Goal: Navigation & Orientation: Understand site structure

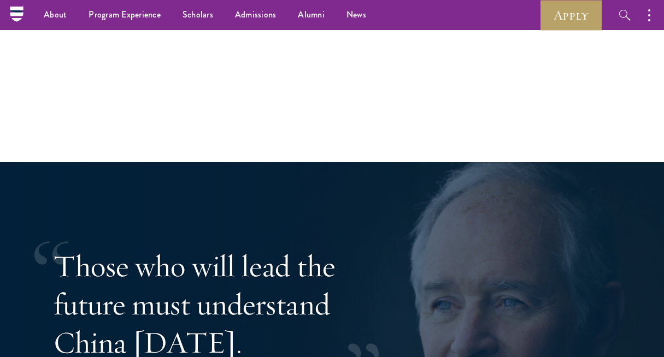
scroll to position [1693, 0]
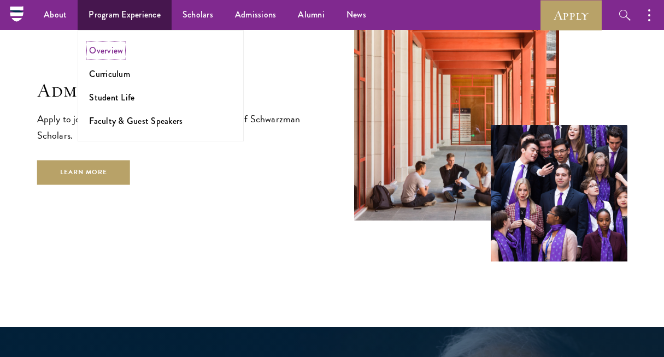
click at [114, 54] on link "Overview" at bounding box center [106, 50] width 34 height 13
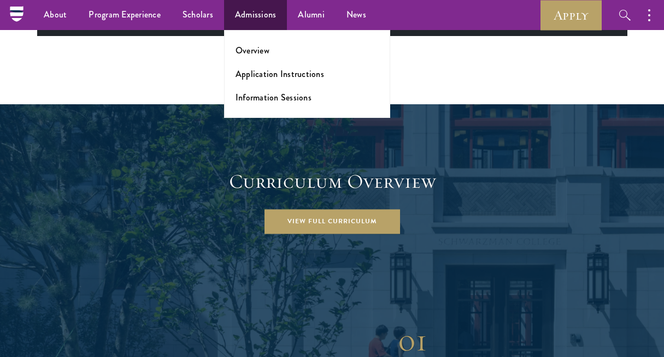
scroll to position [1385, 0]
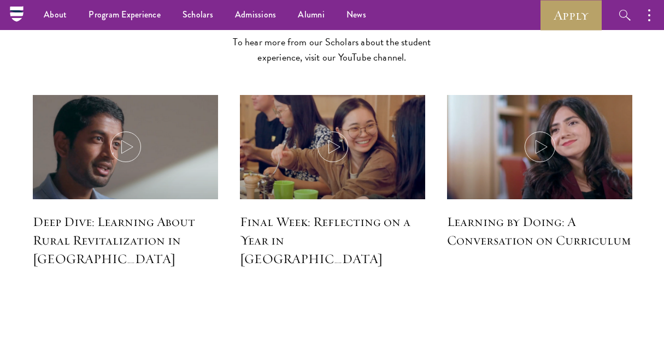
scroll to position [4068, 0]
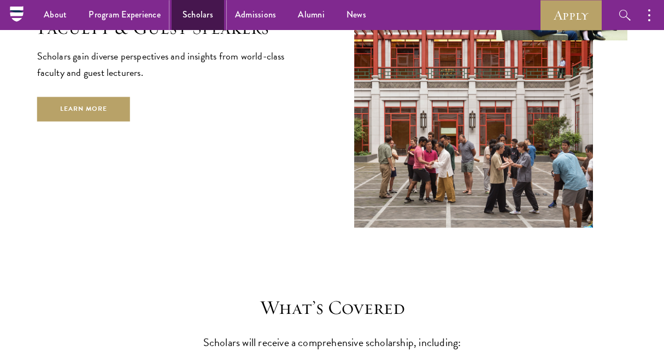
click at [198, 15] on link "Scholars" at bounding box center [198, 15] width 52 height 30
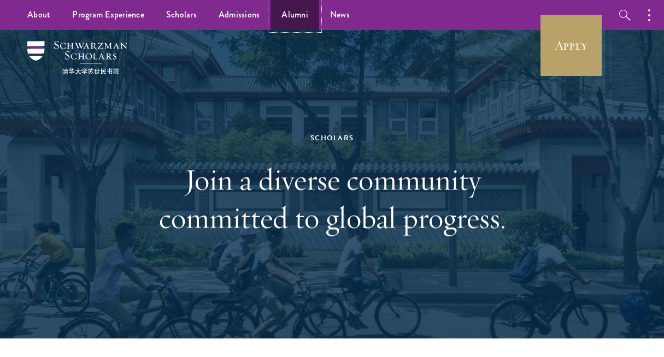
click at [299, 15] on link "Alumni" at bounding box center [294, 15] width 49 height 30
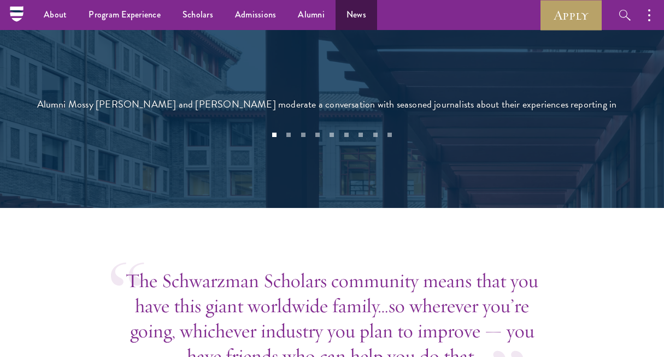
scroll to position [2413, 0]
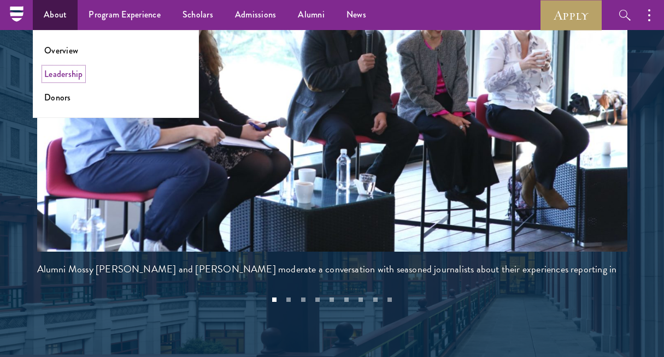
click at [67, 77] on link "Leadership" at bounding box center [63, 74] width 39 height 13
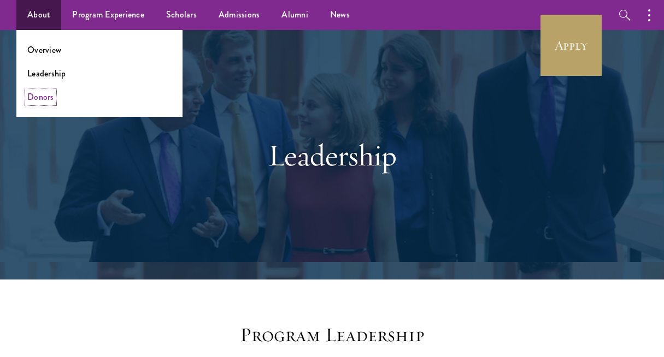
click at [30, 97] on link "Donors" at bounding box center [40, 97] width 27 height 13
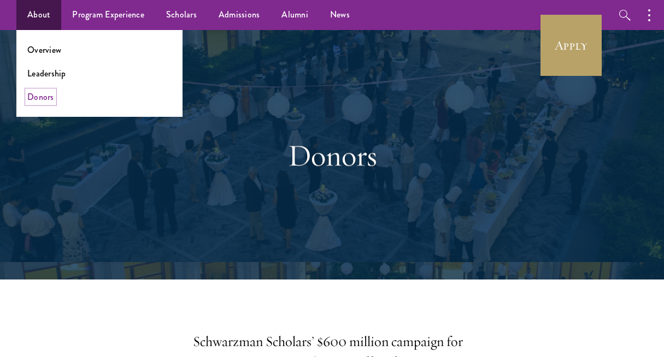
click at [31, 94] on link "Donors" at bounding box center [40, 97] width 27 height 13
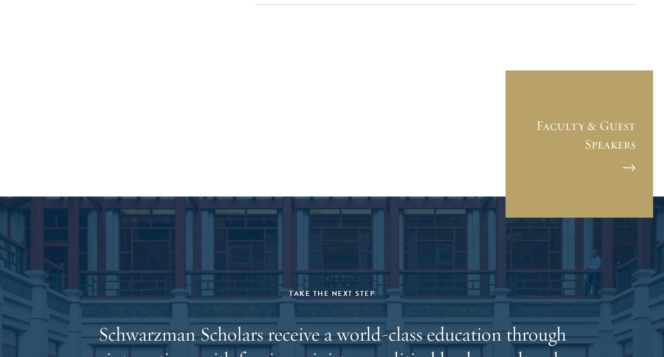
scroll to position [3779, 0]
